Goal: Information Seeking & Learning: Find specific fact

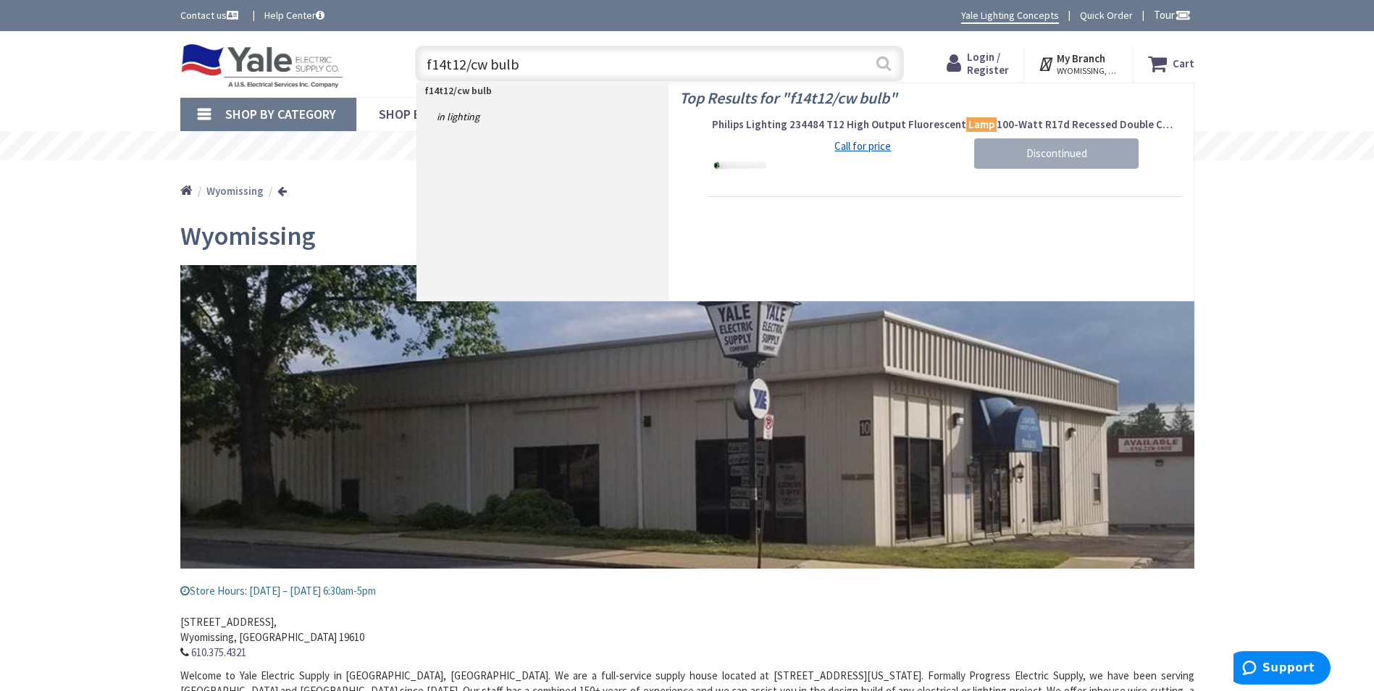
type input "f14t12/cw bulb"
click at [883, 63] on button "Search" at bounding box center [883, 63] width 19 height 33
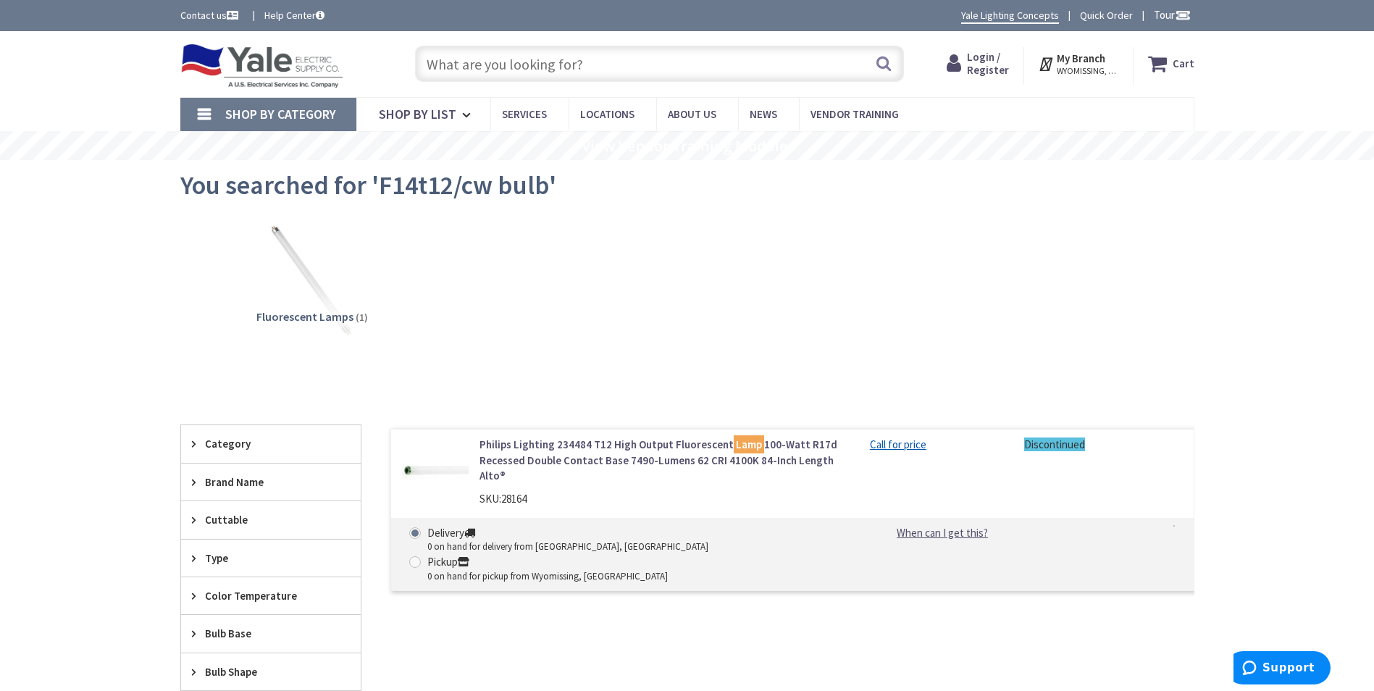
click at [1046, 65] on icon at bounding box center [1047, 64] width 19 height 26
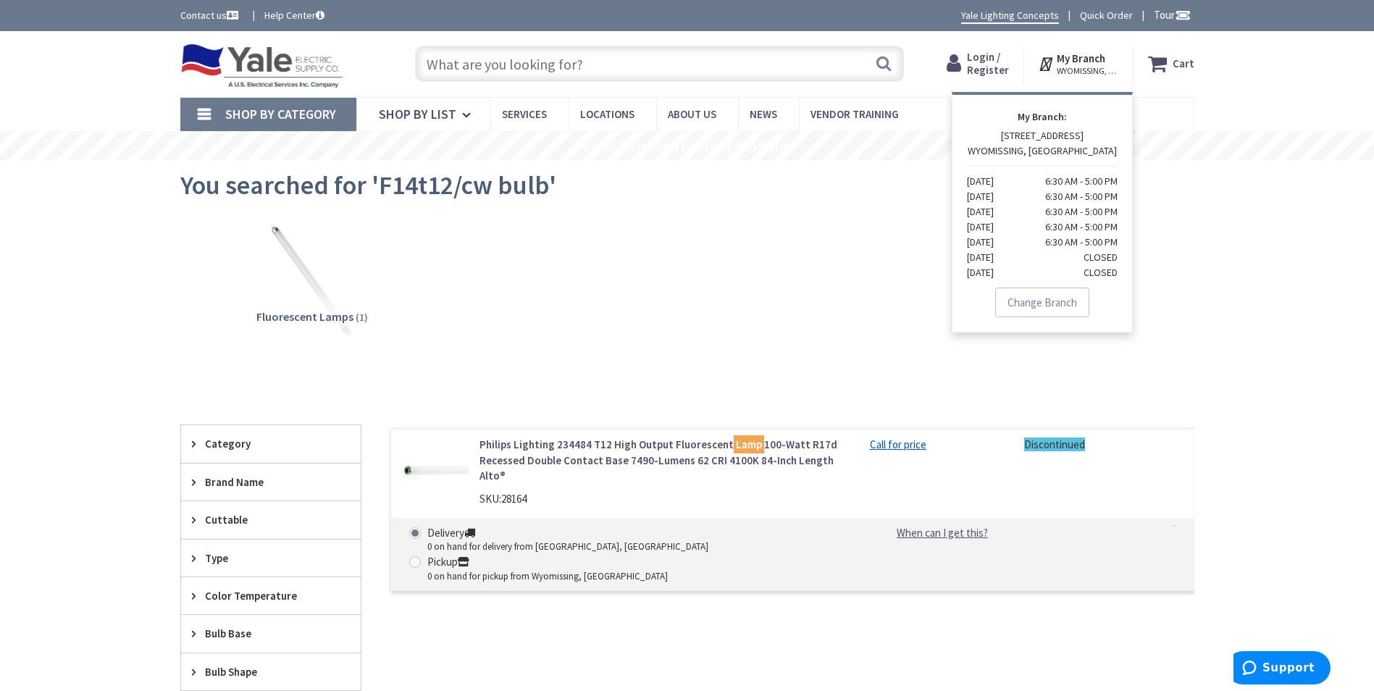
click at [1027, 136] on p "[STREET_ADDRESS] [DATE] 6:30 AM - 5:00 PM [DATE] 6:30 AM - 5:00 PM [DATE] 6:30 …" at bounding box center [1042, 204] width 151 height 152
click at [1050, 62] on icon at bounding box center [1047, 64] width 19 height 26
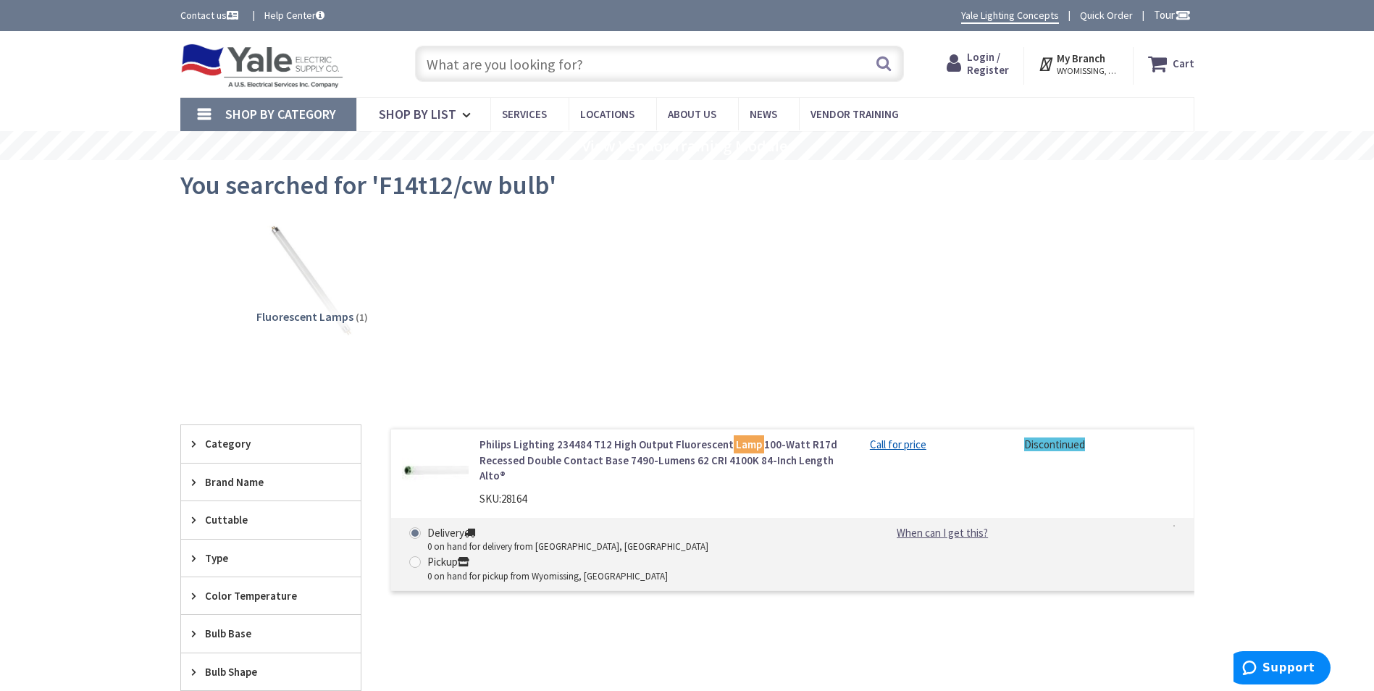
click at [1046, 64] on icon at bounding box center [1047, 64] width 19 height 26
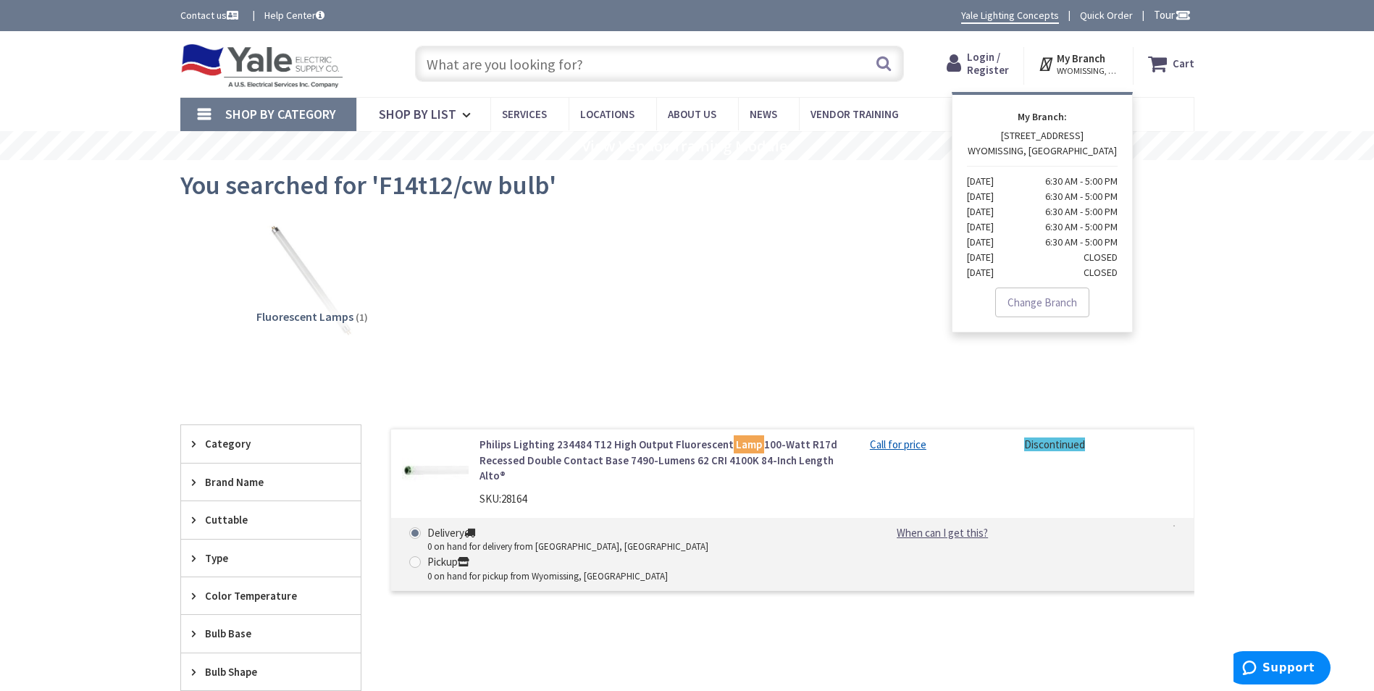
click at [1068, 62] on strong "My Branch" at bounding box center [1081, 58] width 49 height 14
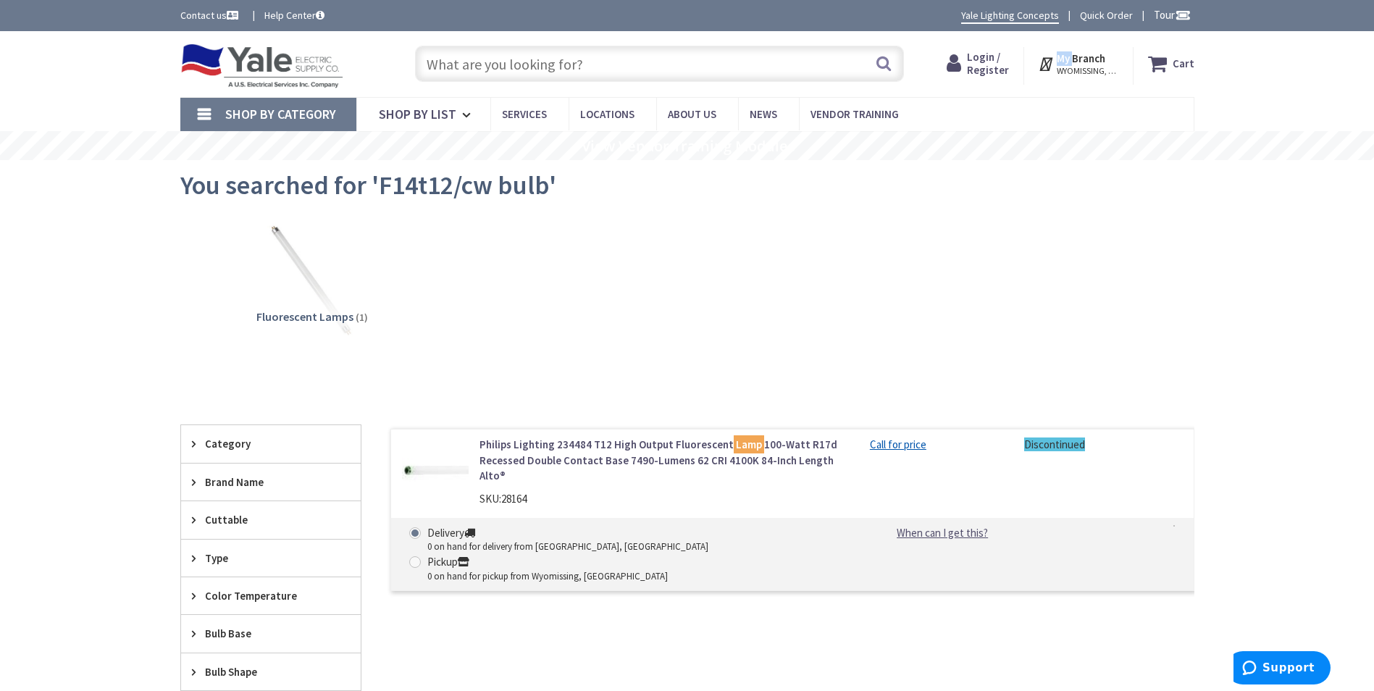
click at [1068, 62] on strong "My Branch" at bounding box center [1081, 58] width 49 height 14
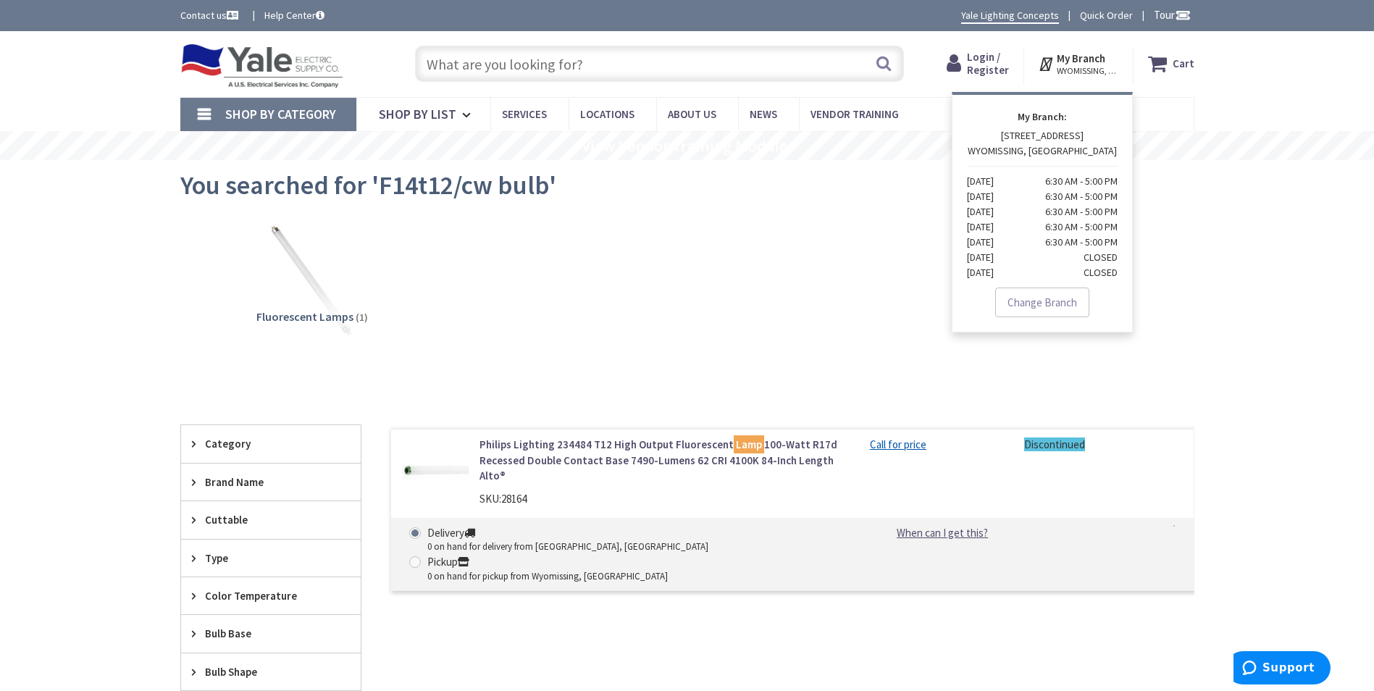
click at [837, 236] on div "Fluorescent Lamps (1)" at bounding box center [687, 292] width 963 height 156
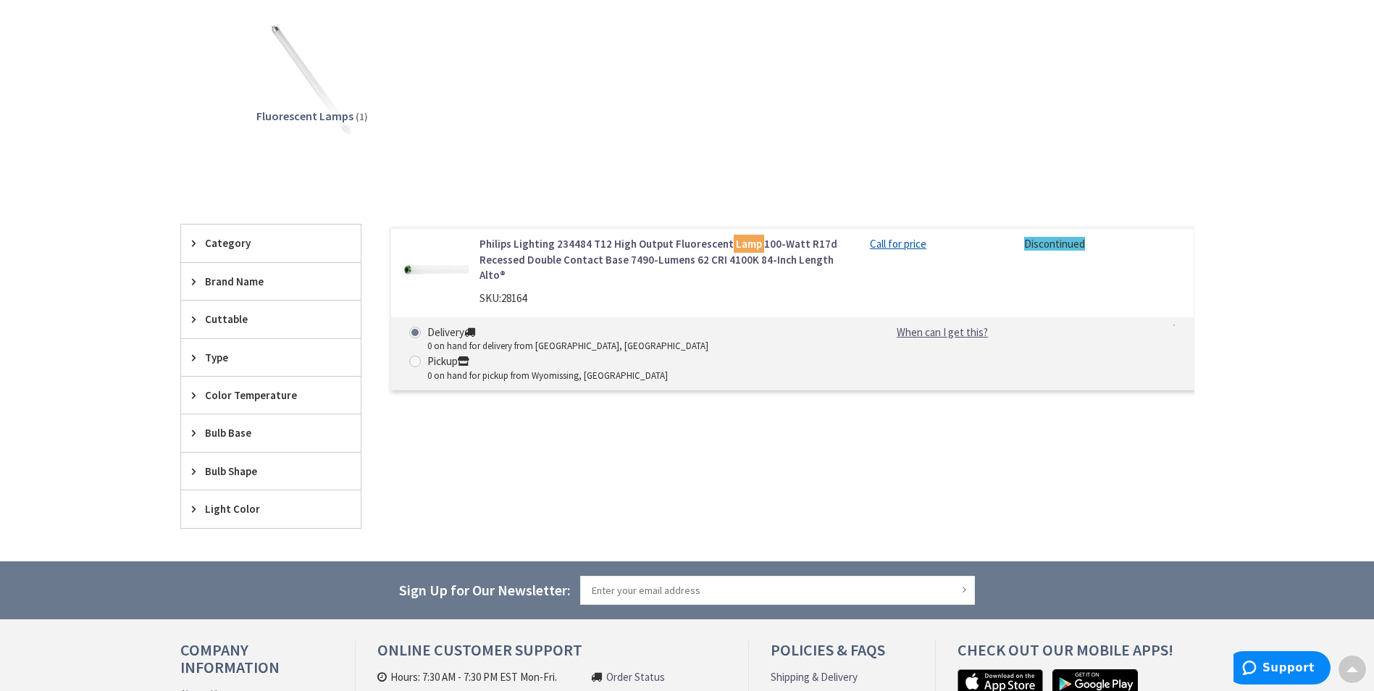
scroll to position [49, 0]
